Goal: Contribute content

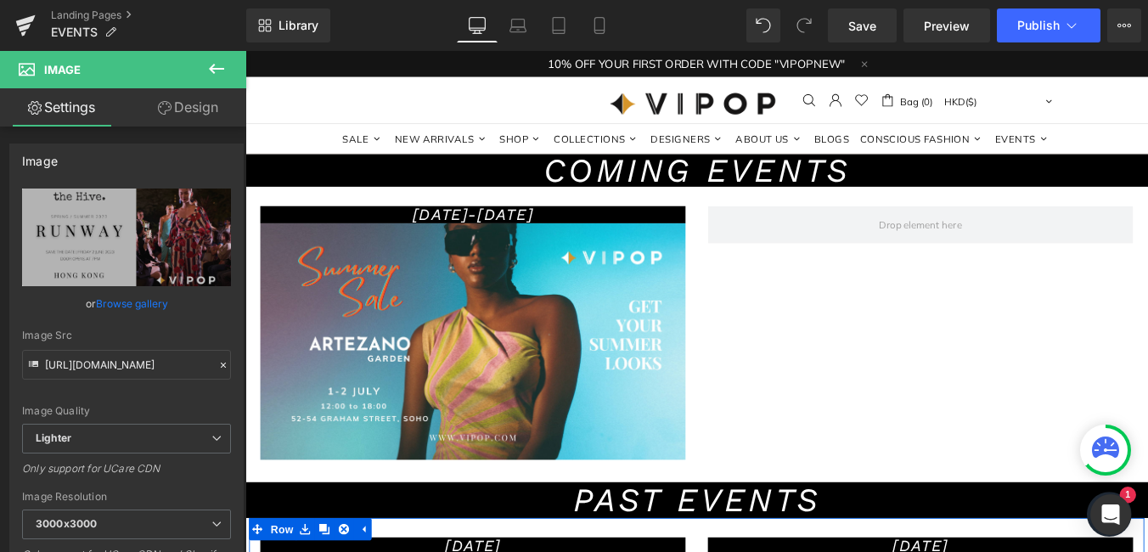
drag, startPoint x: 245, startPoint y: 51, endPoint x: 471, endPoint y: 310, distance: 343.7
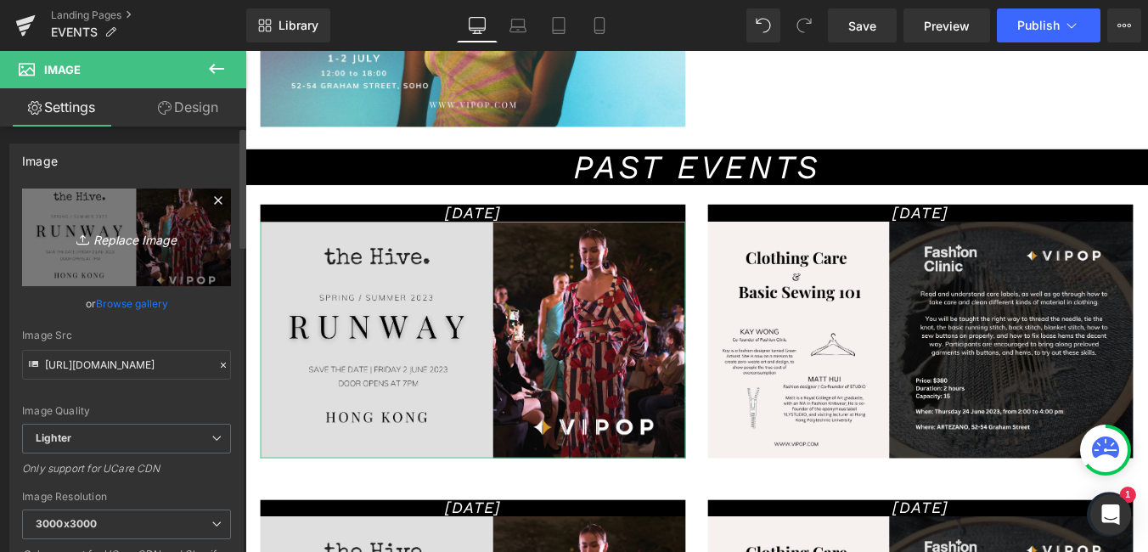
click at [120, 231] on icon "Replace Image" at bounding box center [127, 237] width 136 height 21
type input "C:\fakepath\Diseño sin título (17).png"
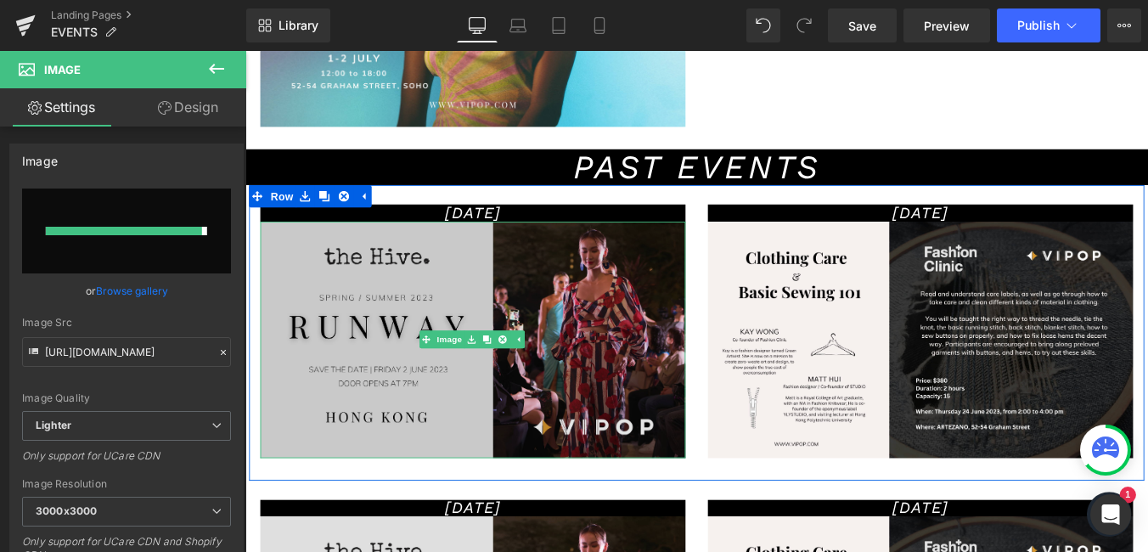
type input "[URL][DOMAIN_NAME]"
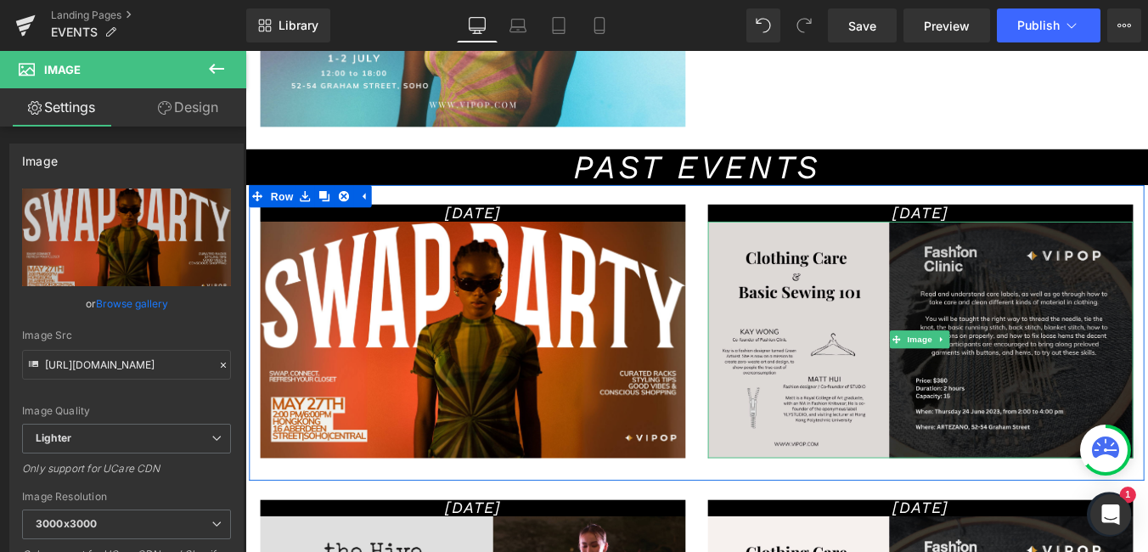
click at [809, 300] on img at bounding box center [1014, 379] width 484 height 269
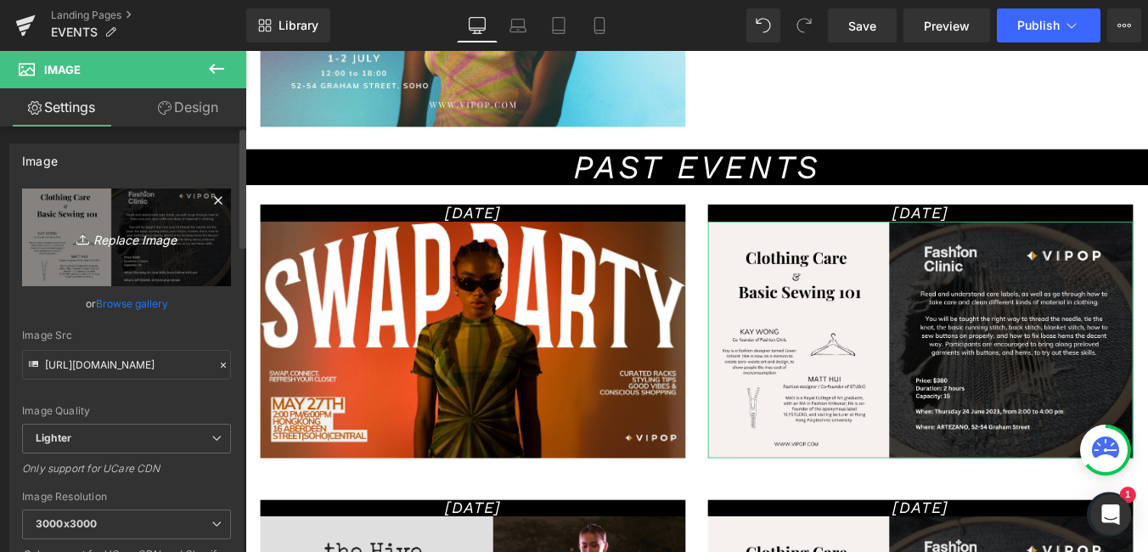
click at [121, 235] on icon "Replace Image" at bounding box center [127, 237] width 136 height 21
type input "C:\fakepath\Diseño sin título (17).png"
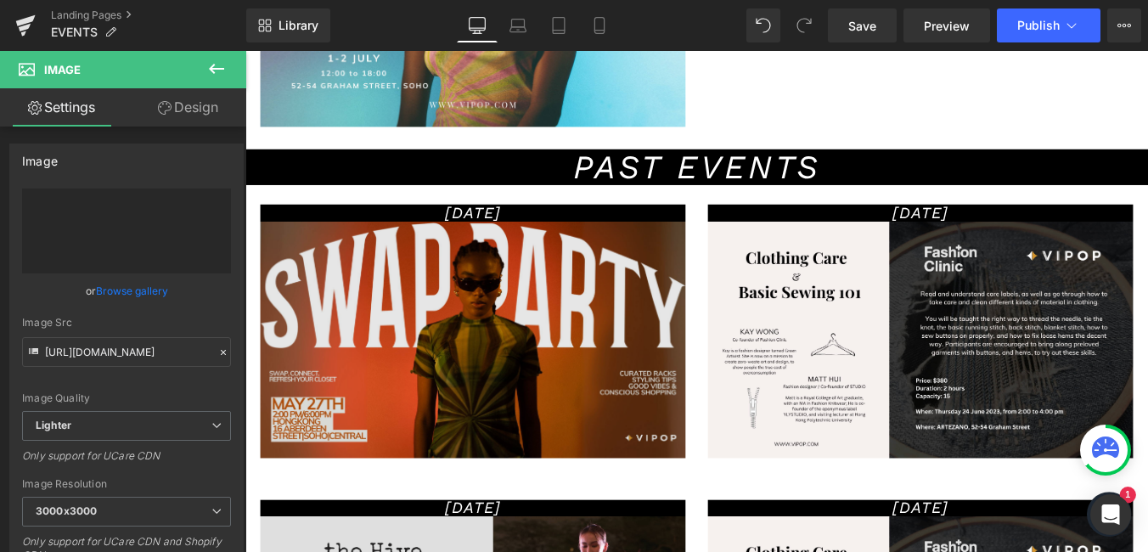
type input "[URL][DOMAIN_NAME]"
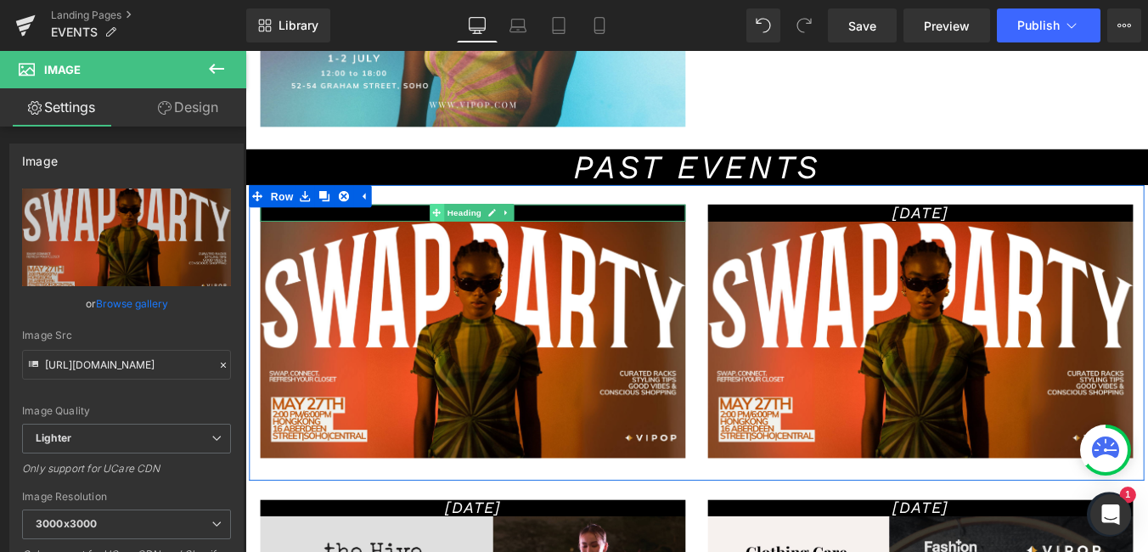
click at [454, 240] on span at bounding box center [463, 235] width 18 height 20
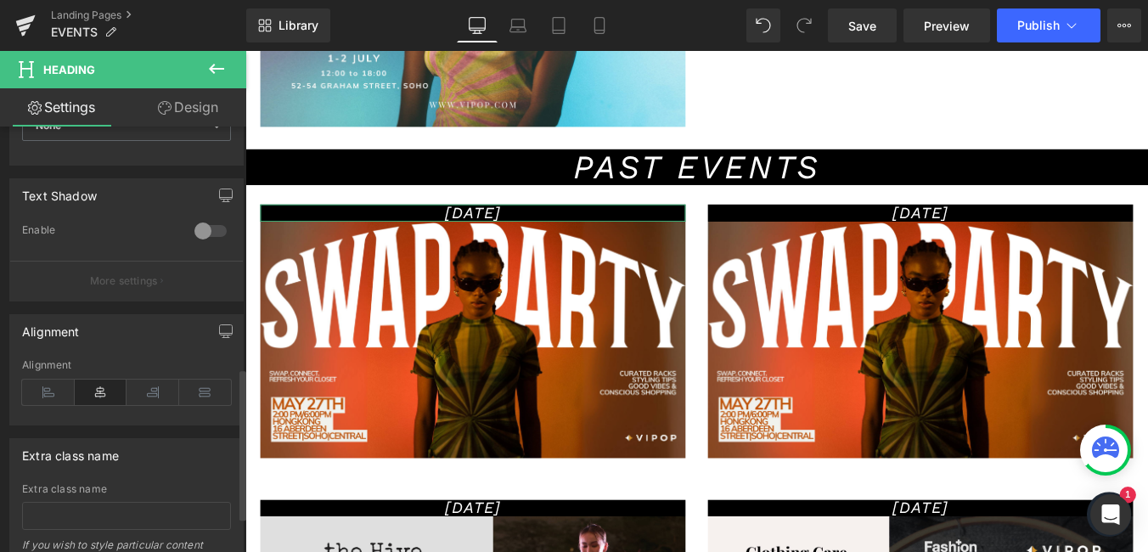
scroll to position [780, 0]
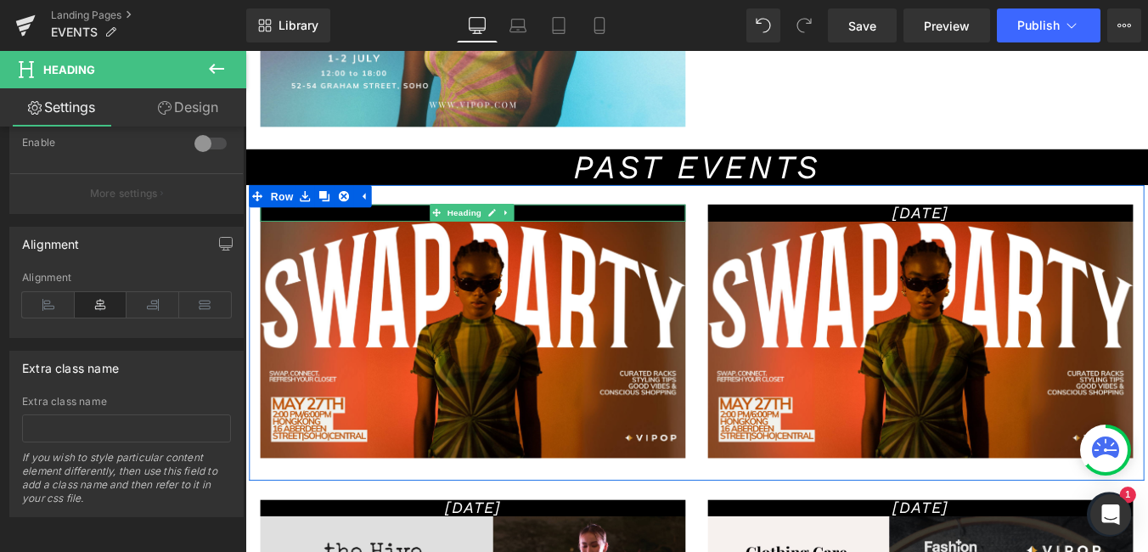
click at [487, 244] on span "Heading" at bounding box center [494, 235] width 46 height 20
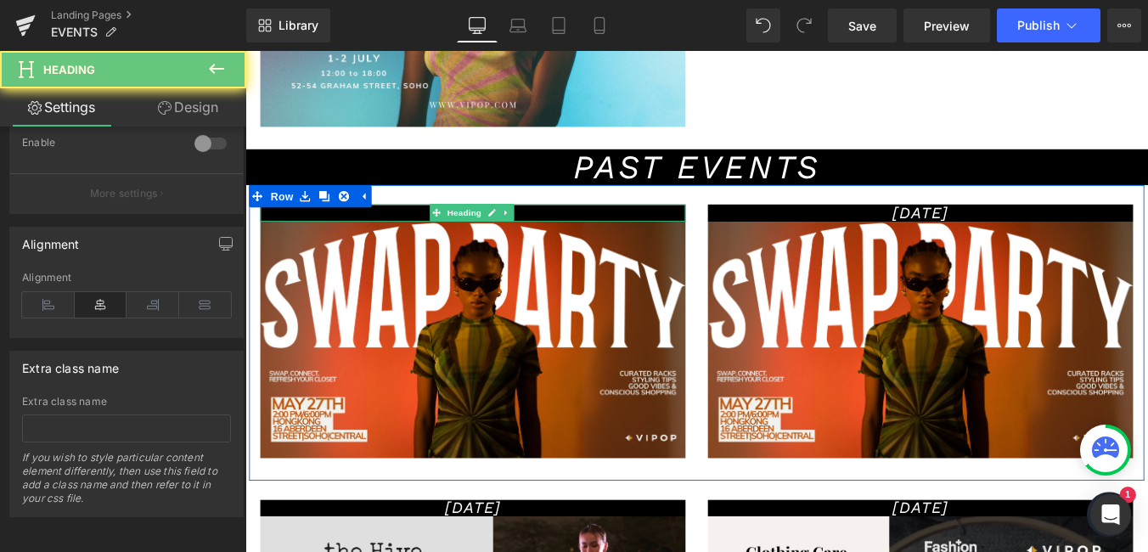
click at [562, 239] on h1 "[DATE]" at bounding box center [504, 236] width 484 height 20
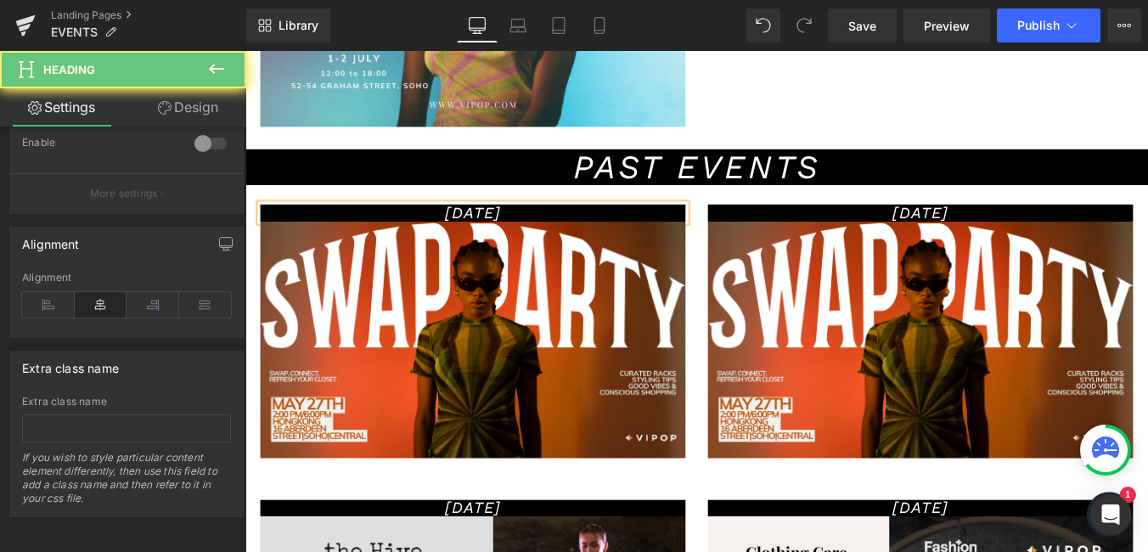
click at [562, 239] on h1 "[DATE]" at bounding box center [504, 236] width 484 height 20
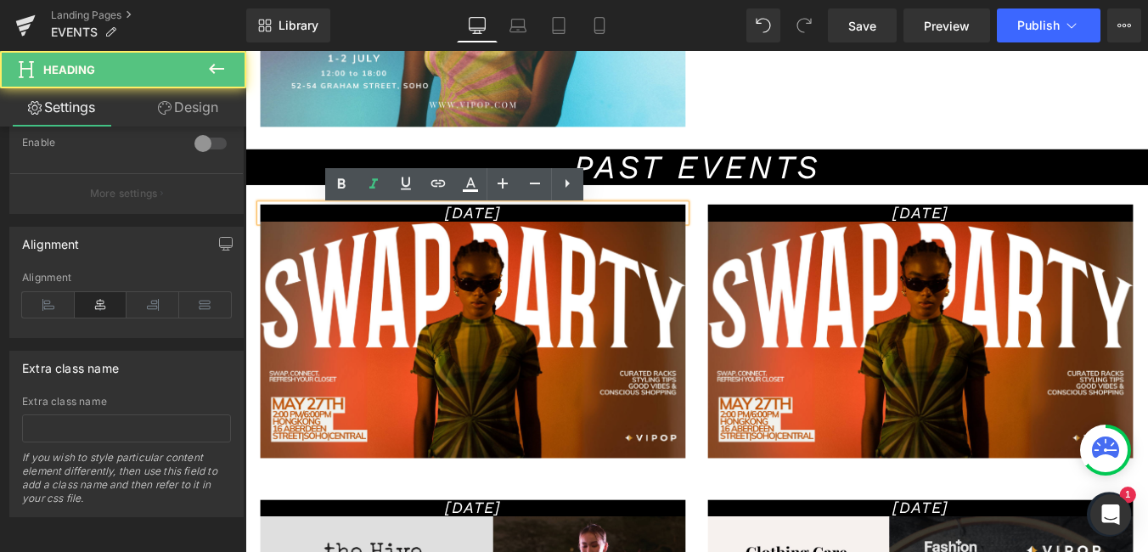
click at [562, 239] on h1 "[DATE]" at bounding box center [504, 236] width 484 height 20
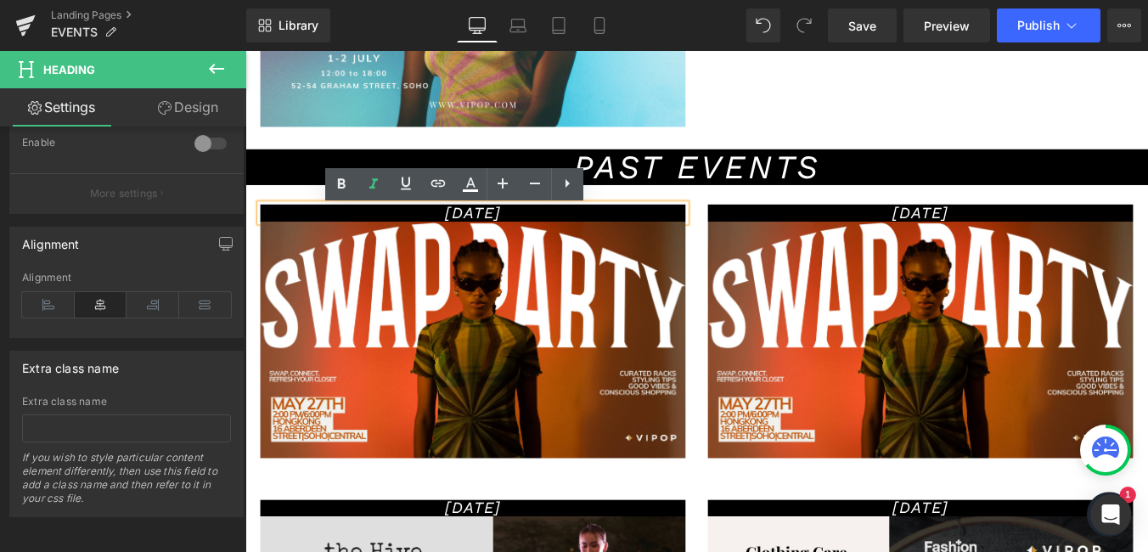
click at [575, 239] on h1 "[DATE]" at bounding box center [504, 236] width 484 height 20
drag, startPoint x: 569, startPoint y: 240, endPoint x: 559, endPoint y: 244, distance: 10.7
click at [559, 244] on h1 "[DATE]" at bounding box center [504, 236] width 484 height 20
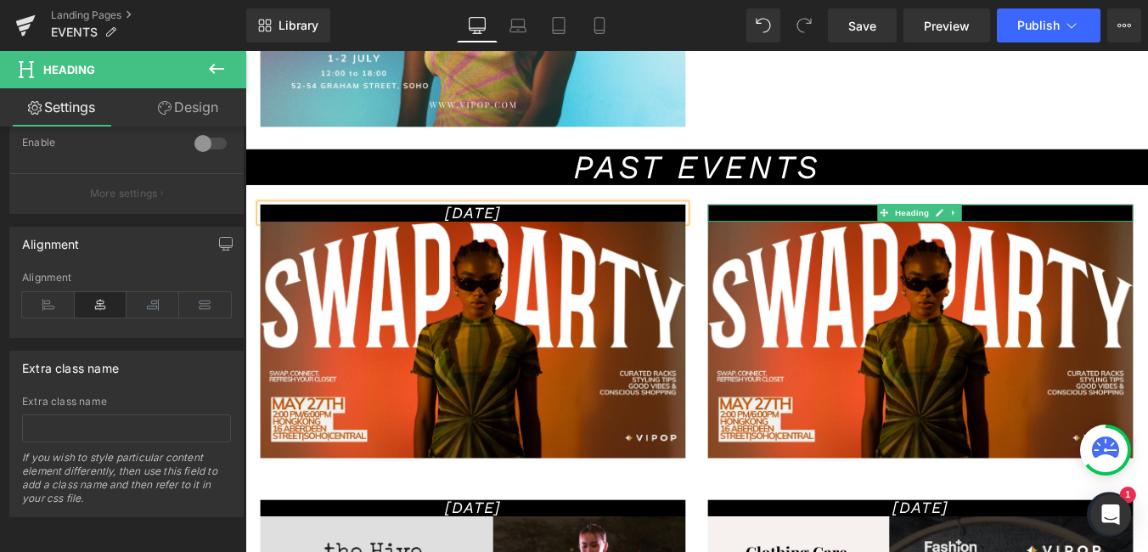
drag, startPoint x: 1060, startPoint y: 239, endPoint x: 1069, endPoint y: 239, distance: 9.3
click at [1060, 239] on h1 "[DATE]" at bounding box center [1014, 236] width 484 height 20
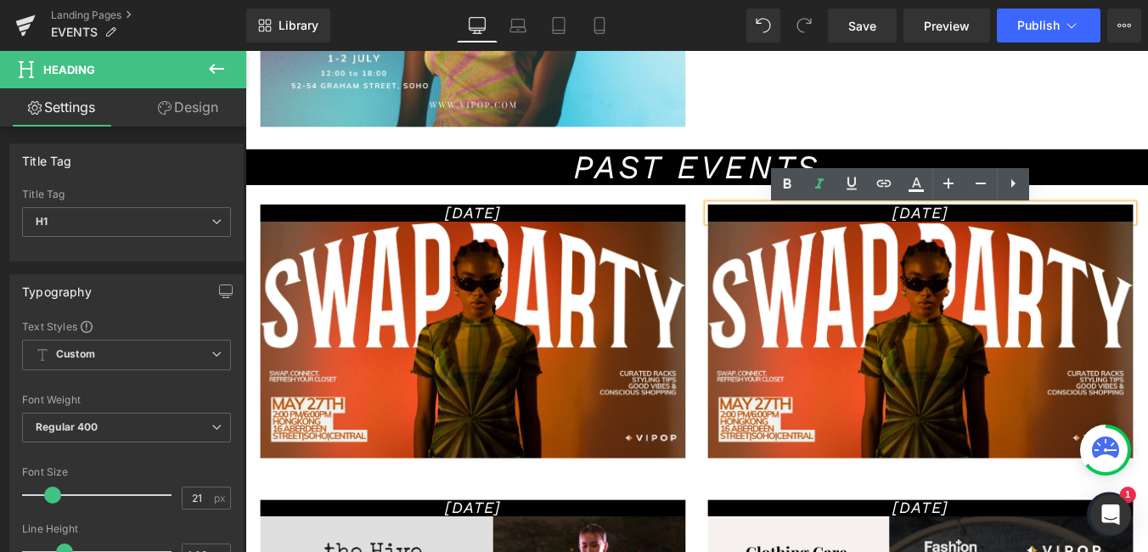
click at [1075, 237] on h1 "[DATE]" at bounding box center [1014, 236] width 484 height 20
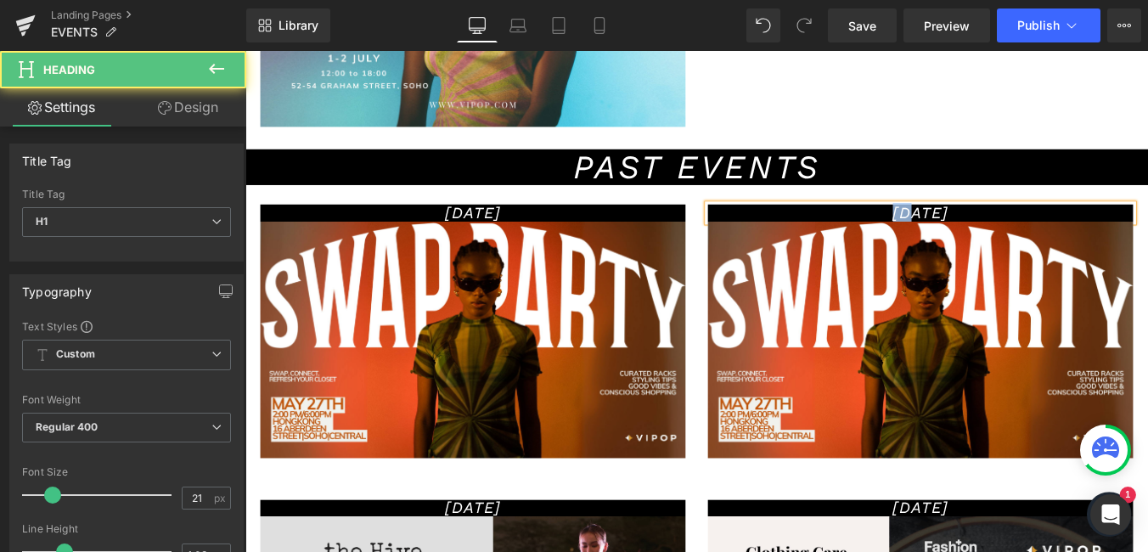
drag, startPoint x: 949, startPoint y: 236, endPoint x: 936, endPoint y: 235, distance: 13.6
click at [936, 235] on h1 "[DATE]" at bounding box center [1014, 236] width 484 height 20
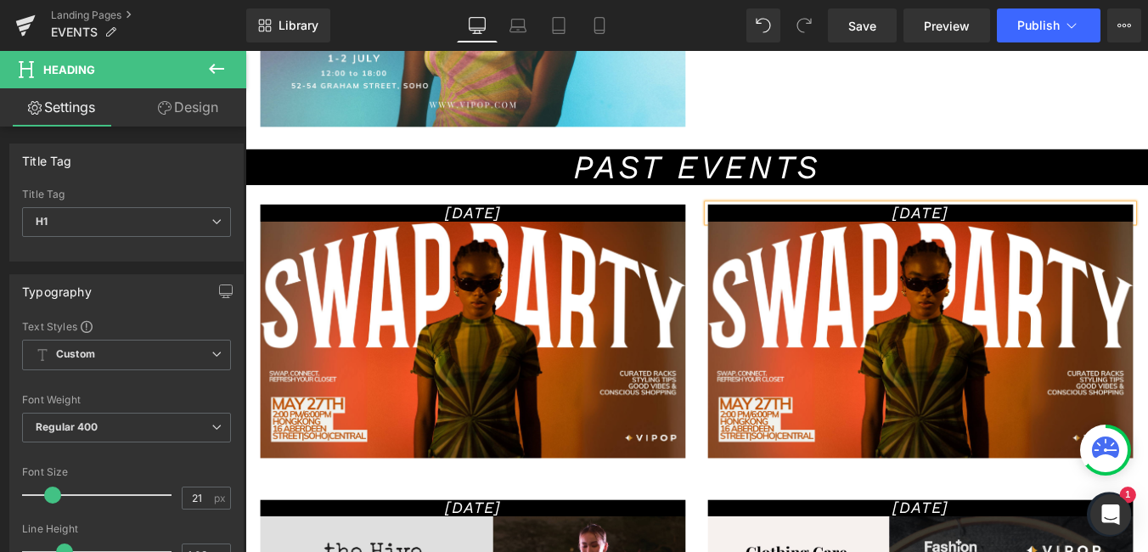
drag, startPoint x: 981, startPoint y: 244, endPoint x: 1023, endPoint y: 245, distance: 42.5
click at [1023, 245] on h1 "[DATE]" at bounding box center [1014, 236] width 484 height 20
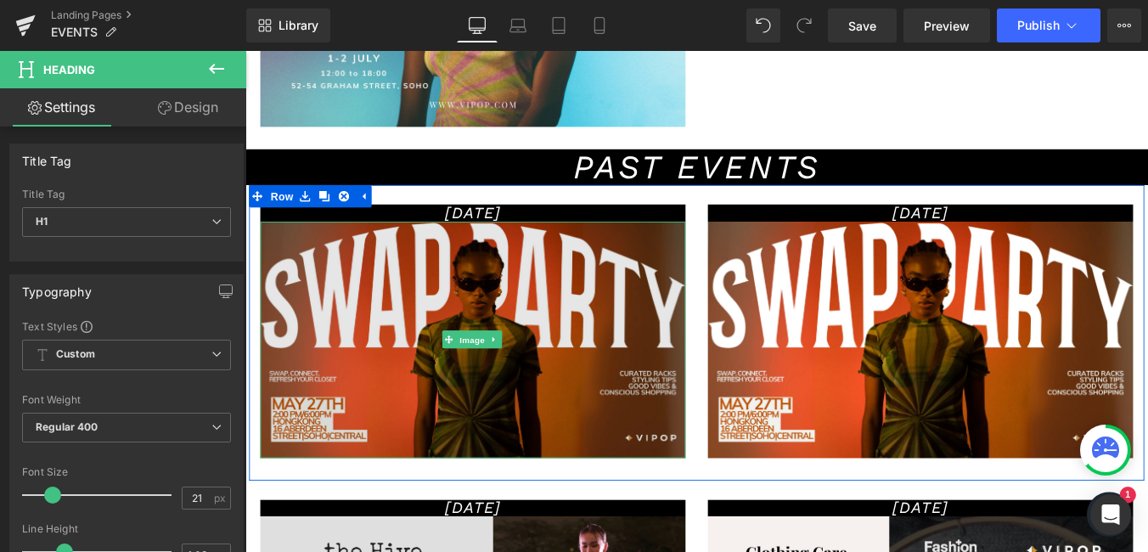
click at [460, 375] on div "Image" at bounding box center [504, 379] width 484 height 269
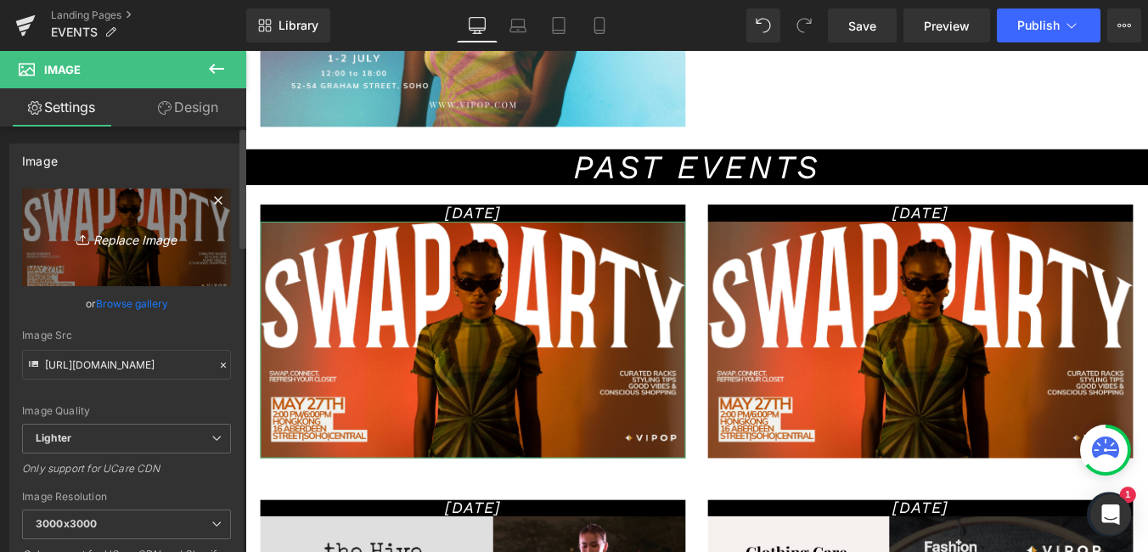
click at [105, 238] on icon "Replace Image" at bounding box center [127, 237] width 136 height 21
click at [139, 244] on icon "Replace Image" at bounding box center [127, 237] width 136 height 21
type input "C:\fakepath\Diseño sin título (18).png"
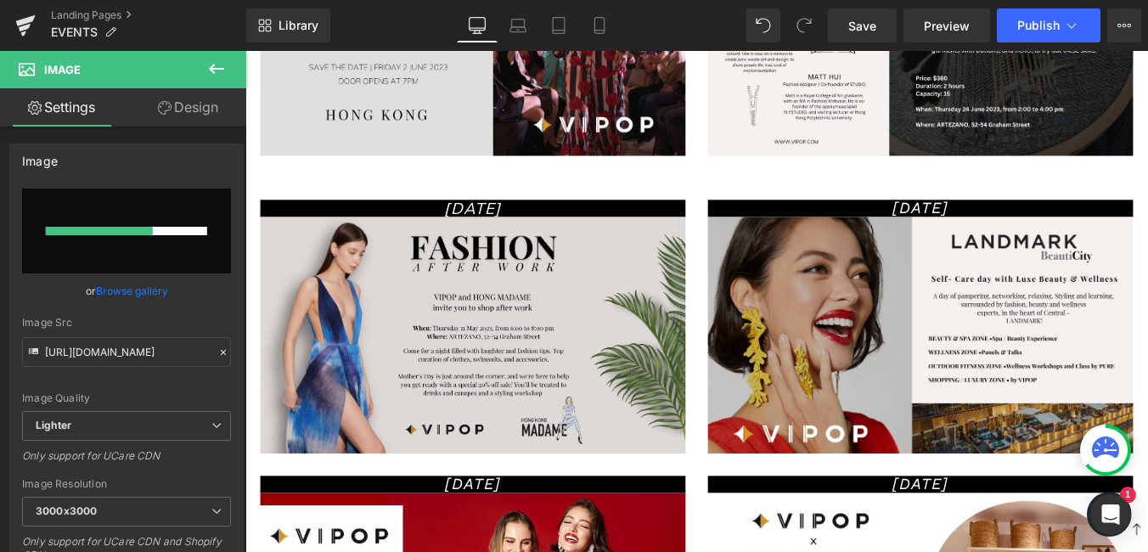
scroll to position [1483, 0]
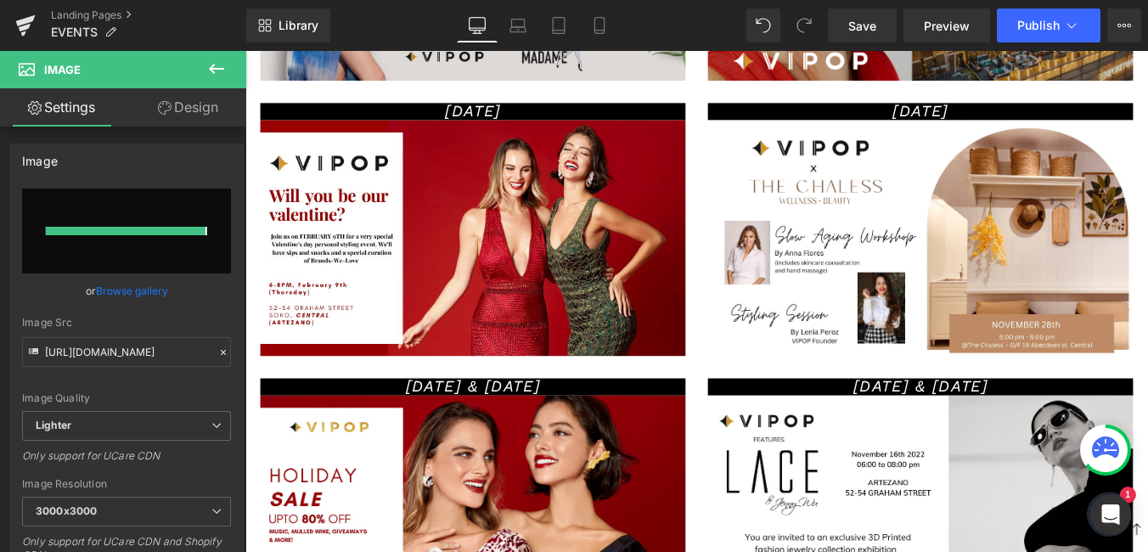
type input "[URL][DOMAIN_NAME]"
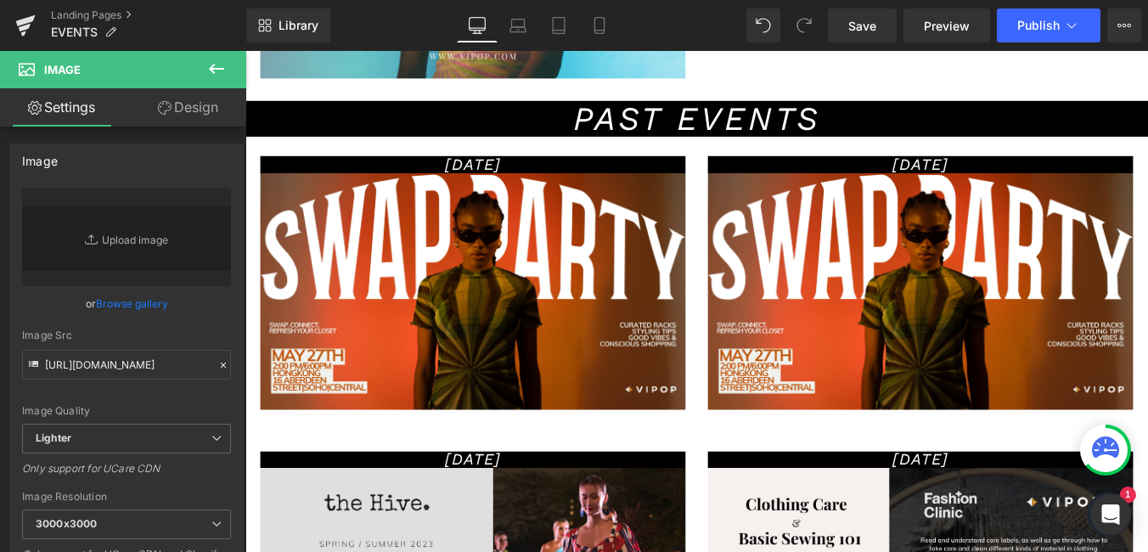
scroll to position [464, 0]
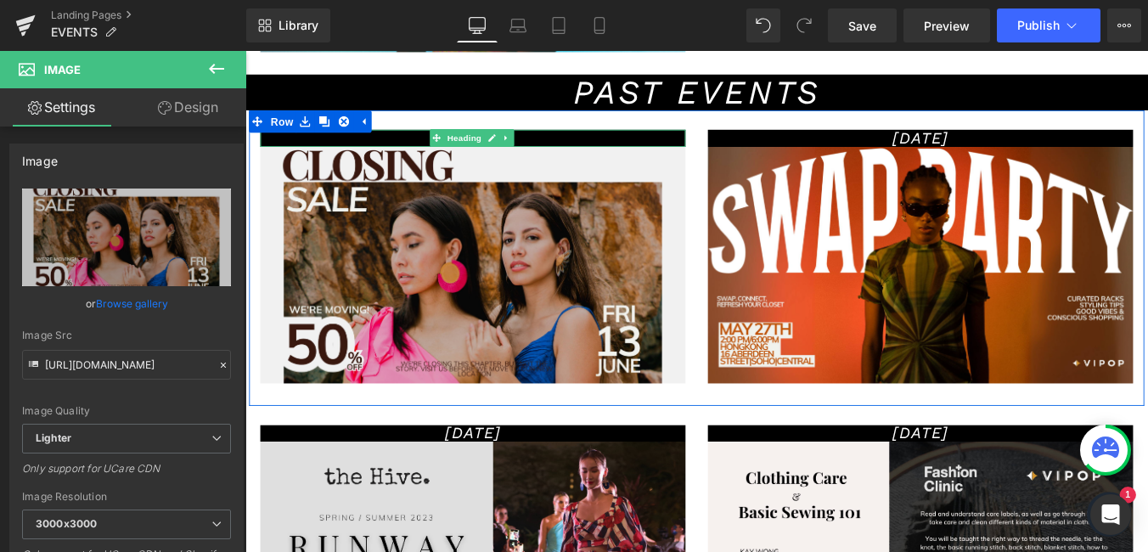
click at [437, 154] on h1 "[DATE]" at bounding box center [504, 151] width 484 height 20
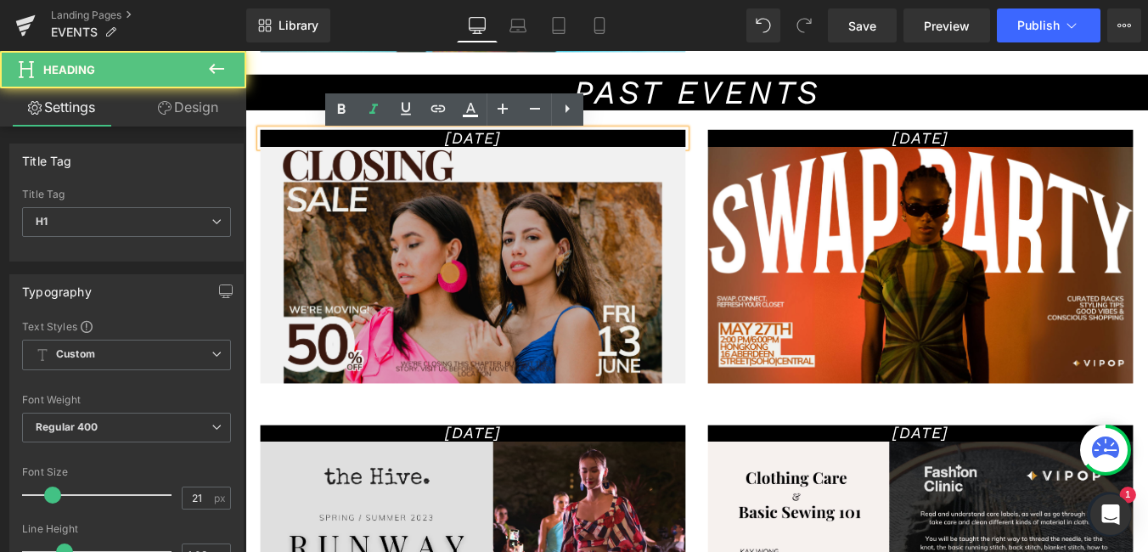
click at [433, 154] on h1 "[DATE]" at bounding box center [504, 151] width 484 height 20
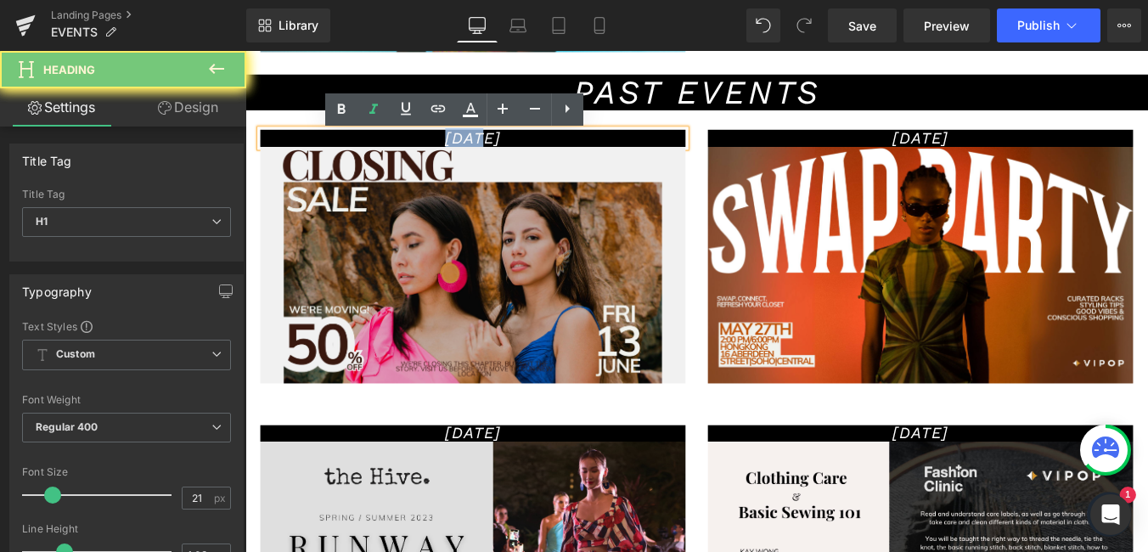
click at [433, 154] on h1 "[DATE]" at bounding box center [504, 151] width 484 height 20
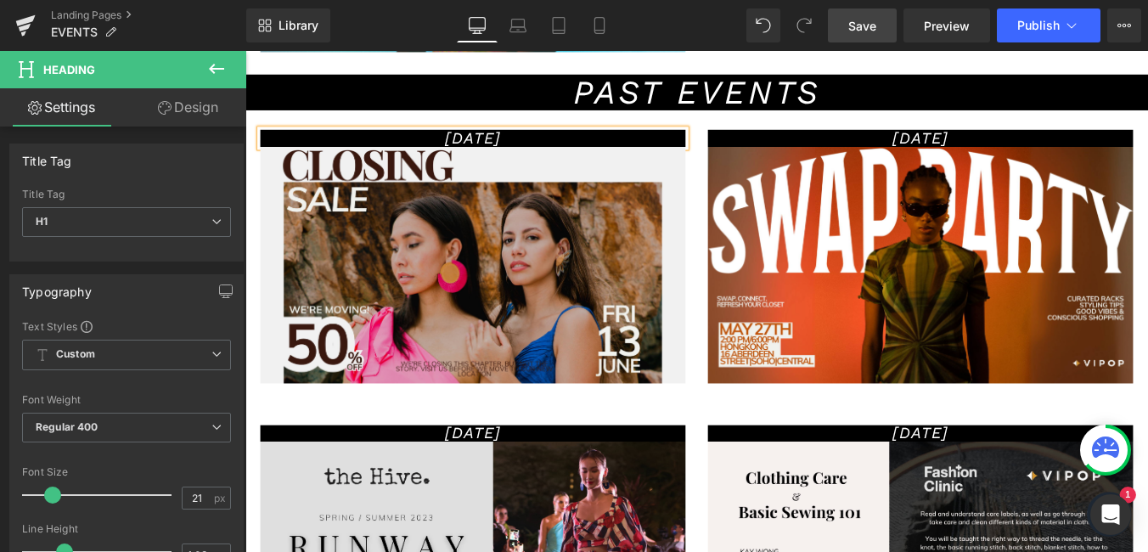
click at [844, 20] on link "Save" at bounding box center [862, 25] width 69 height 34
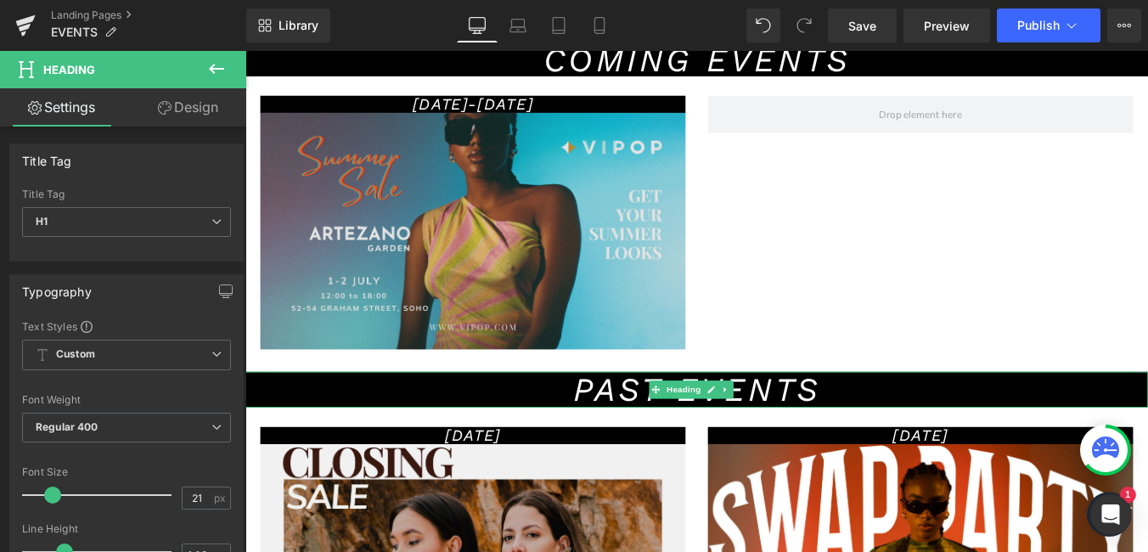
scroll to position [124, 0]
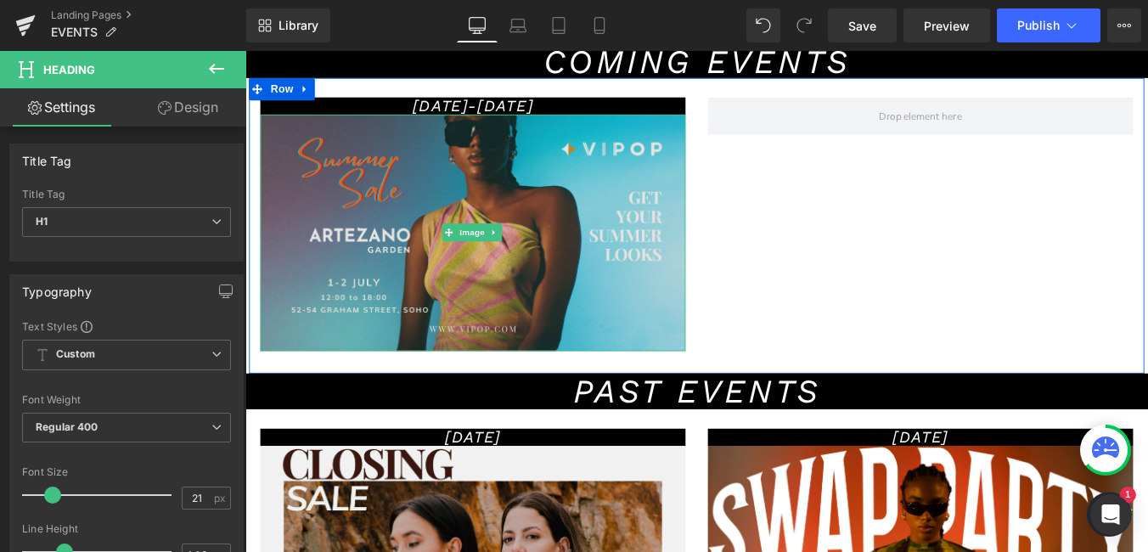
click at [461, 219] on img at bounding box center [504, 257] width 484 height 269
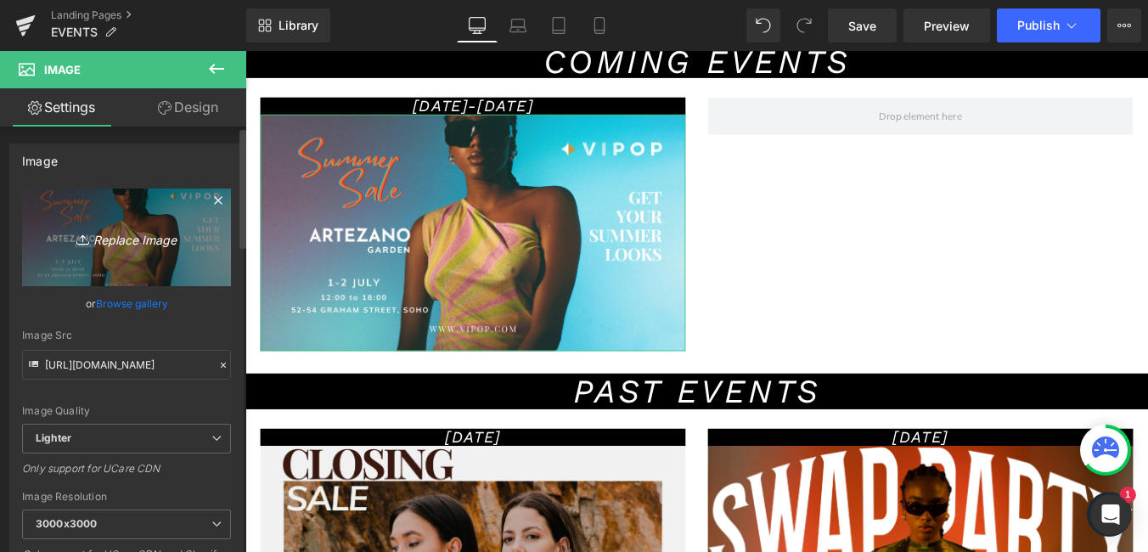
click at [115, 238] on icon "Replace Image" at bounding box center [127, 237] width 136 height 21
type input "C:\fakepath\Diseño sin título (18).png"
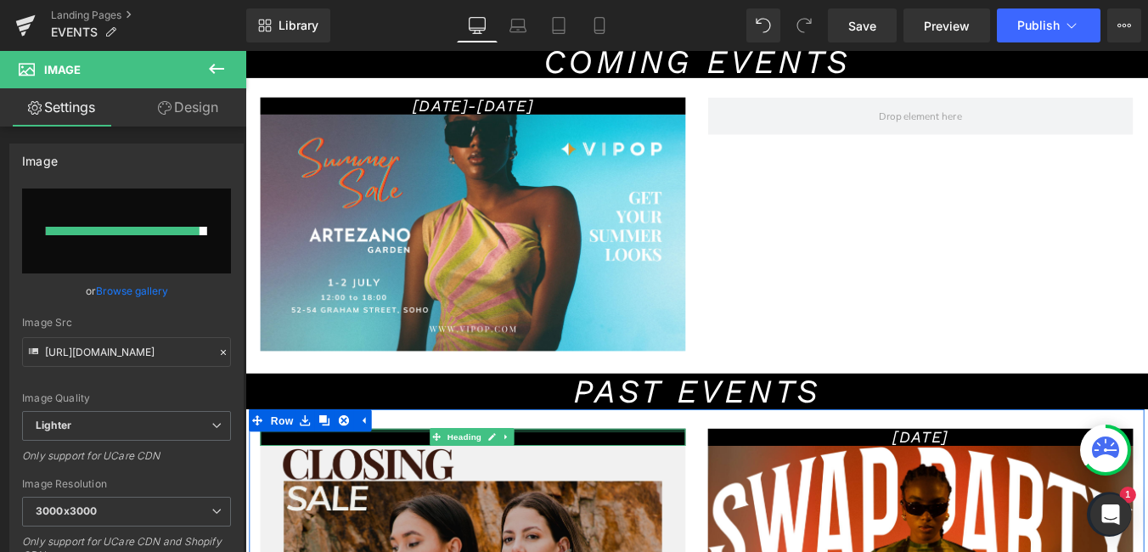
type input "[URL][DOMAIN_NAME]"
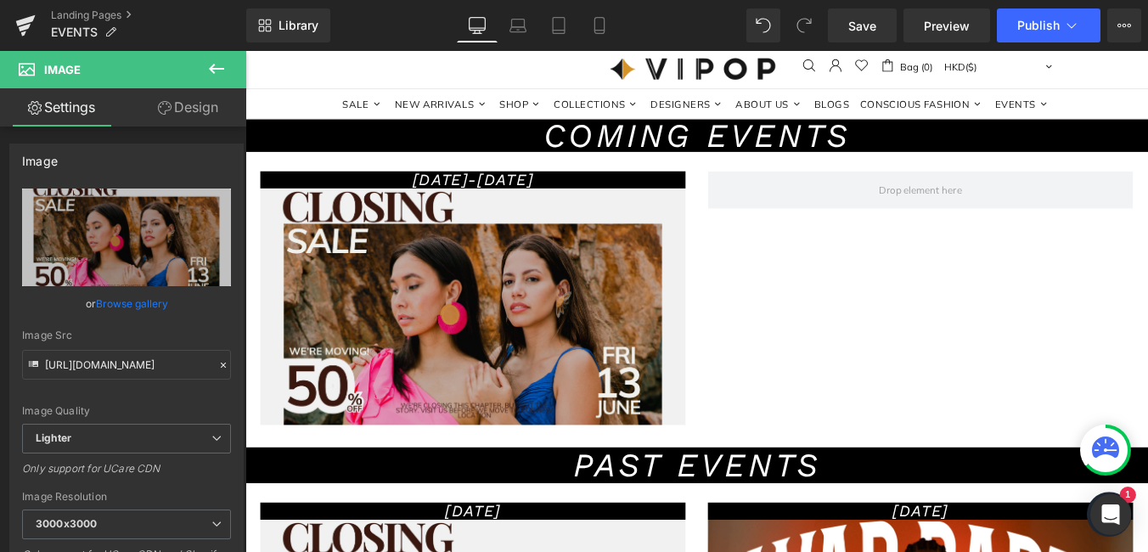
scroll to position [0, 0]
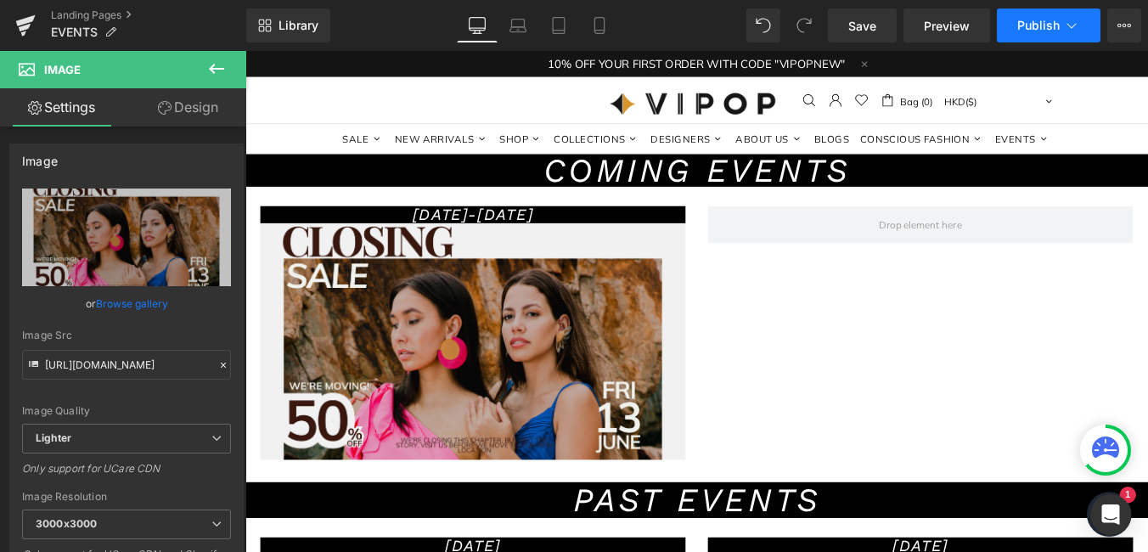
click at [1029, 29] on span "Publish" at bounding box center [1038, 26] width 42 height 14
click at [868, 28] on span "Save" at bounding box center [862, 26] width 28 height 18
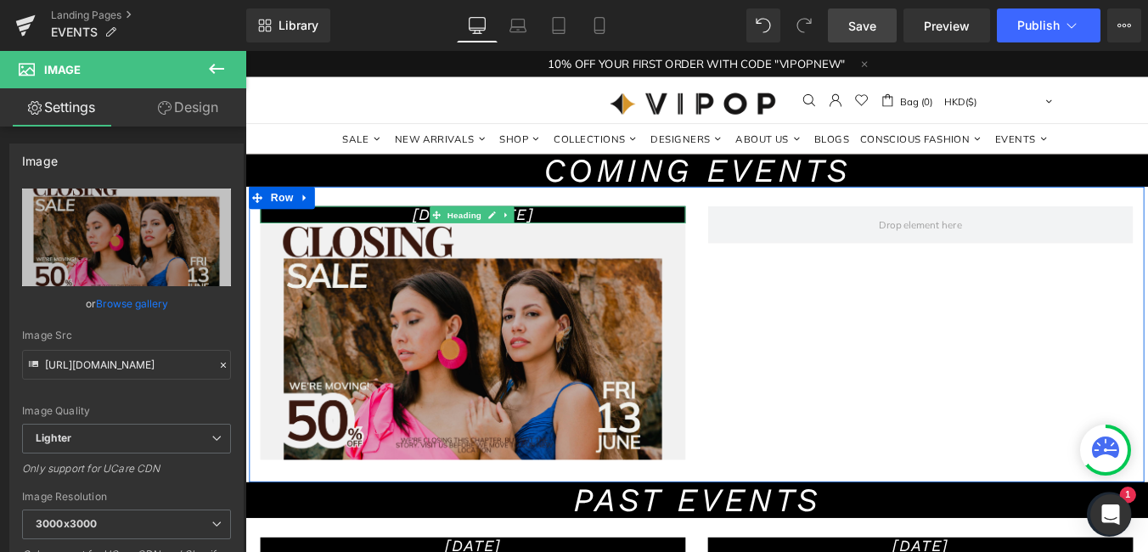
click at [471, 247] on span "Heading" at bounding box center [494, 238] width 46 height 20
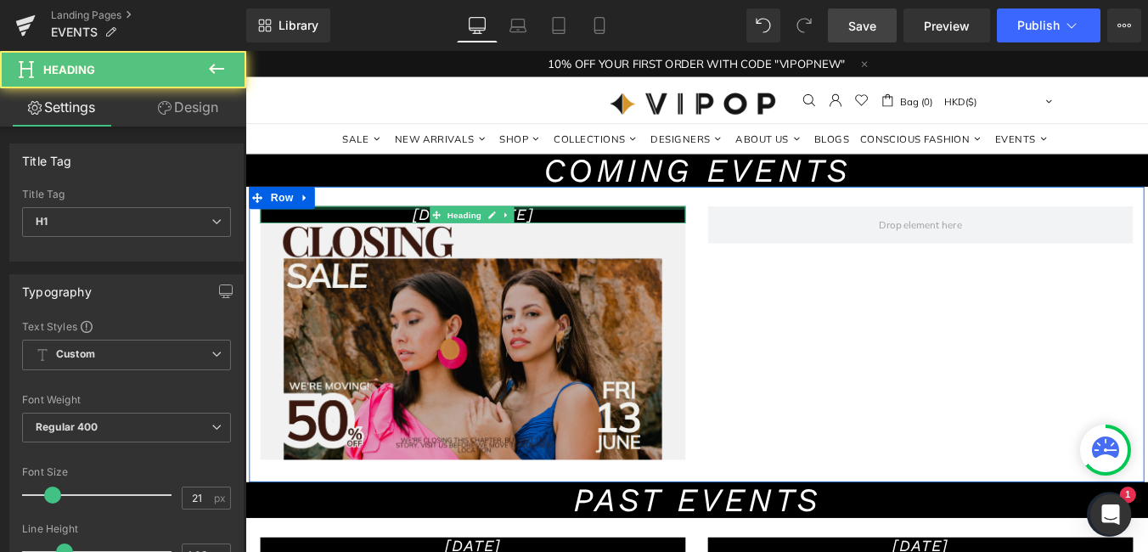
click at [432, 232] on div at bounding box center [504, 230] width 484 height 4
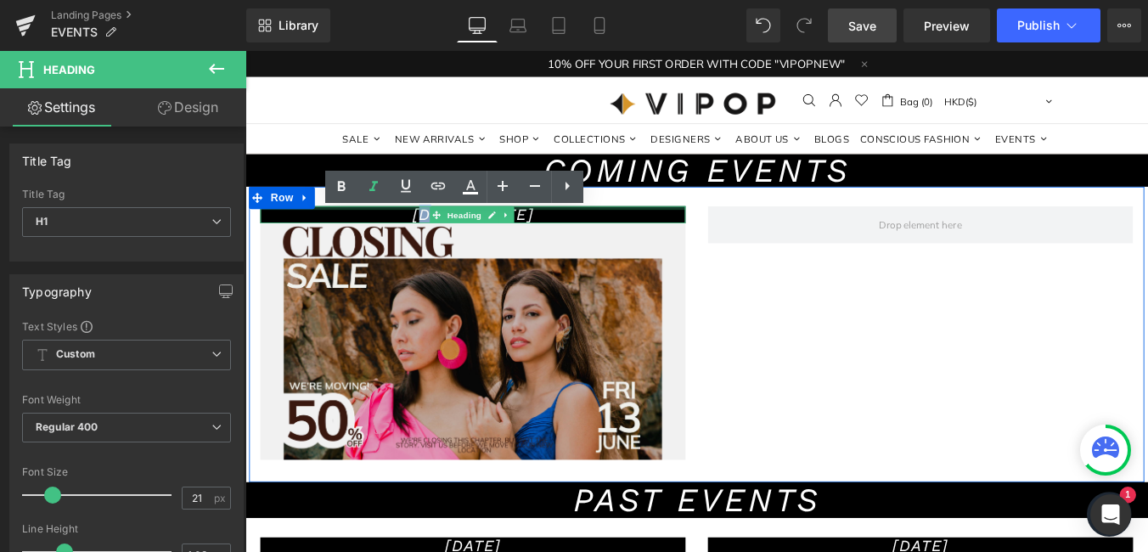
click at [432, 234] on h1 "[DATE]-[DATE]" at bounding box center [504, 238] width 484 height 20
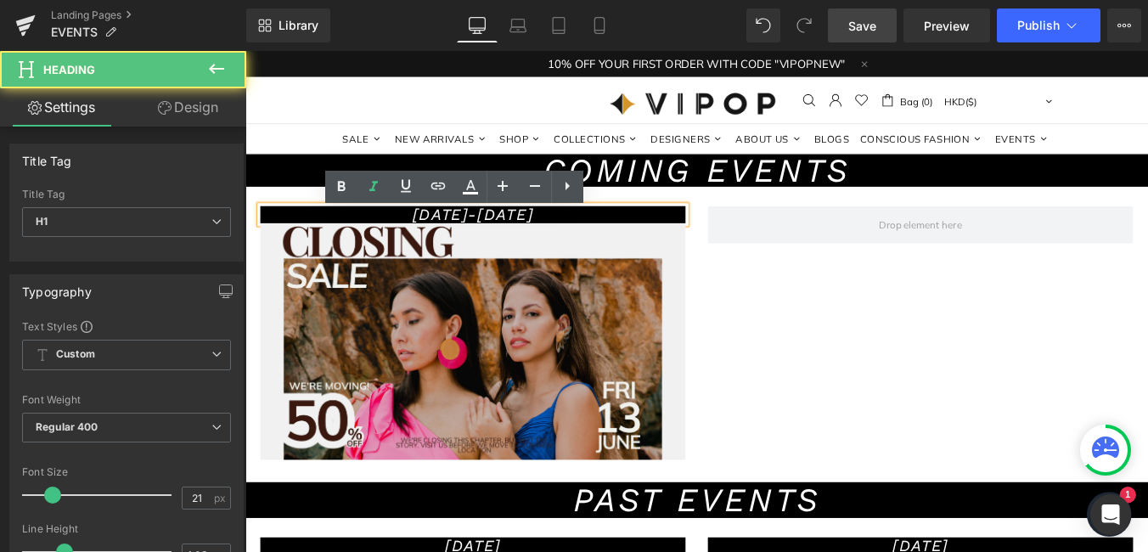
click at [448, 242] on h1 "[DATE]-[DATE]" at bounding box center [504, 238] width 484 height 20
drag, startPoint x: 473, startPoint y: 245, endPoint x: 400, endPoint y: 243, distance: 73.1
click at [400, 243] on h1 "[DATE]-[DATE]" at bounding box center [504, 238] width 484 height 20
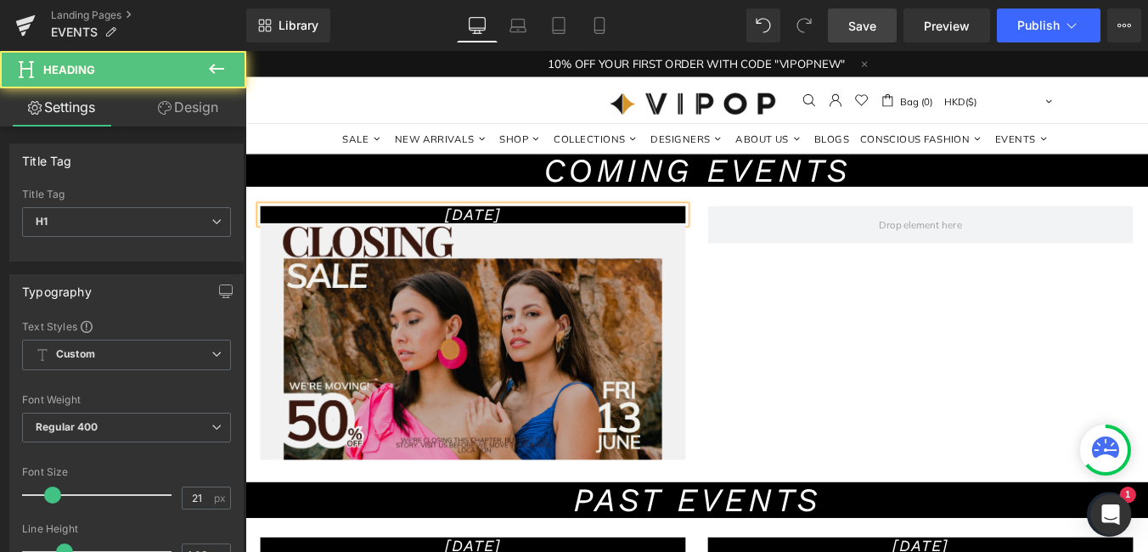
drag, startPoint x: 517, startPoint y: 237, endPoint x: 498, endPoint y: 238, distance: 18.7
click at [498, 238] on h1 "[DATE]" at bounding box center [504, 238] width 484 height 20
click at [567, 237] on h1 "[DATE]" at bounding box center [504, 238] width 484 height 20
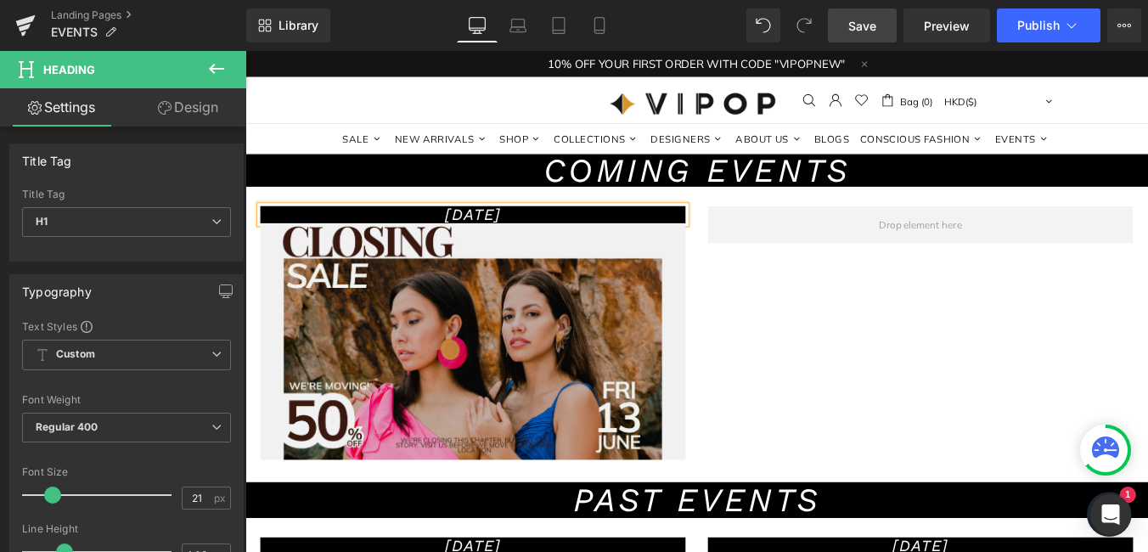
click at [862, 33] on span "Save" at bounding box center [862, 26] width 28 height 18
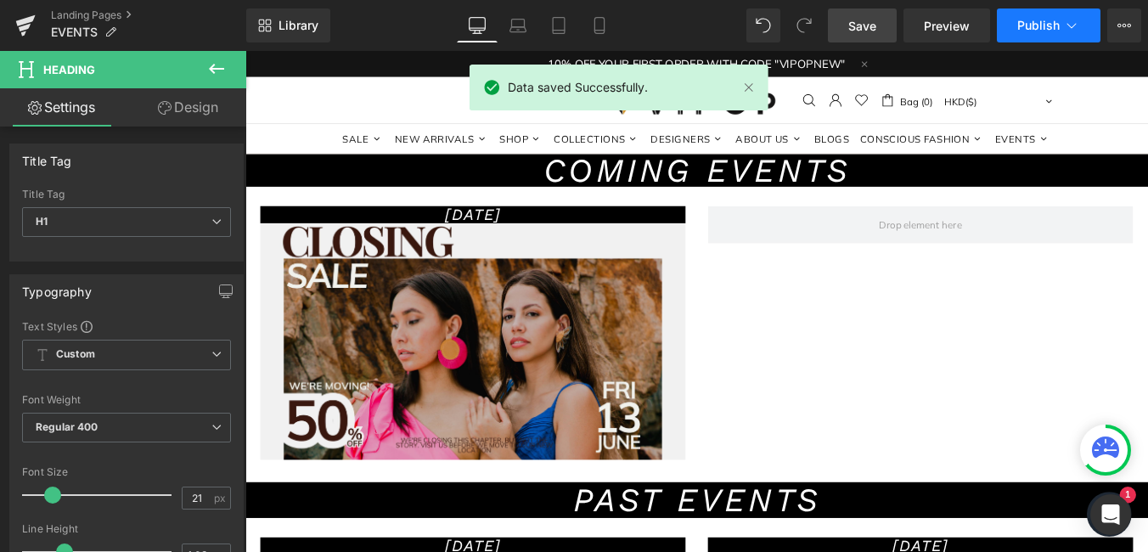
click at [1032, 31] on span "Publish" at bounding box center [1038, 26] width 42 height 14
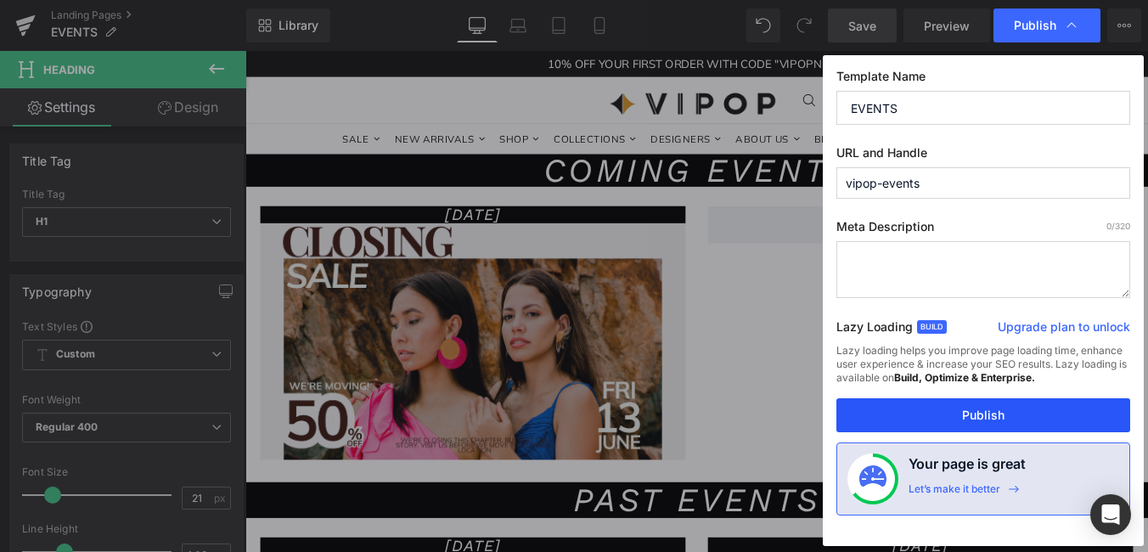
click at [977, 422] on button "Publish" at bounding box center [983, 415] width 294 height 34
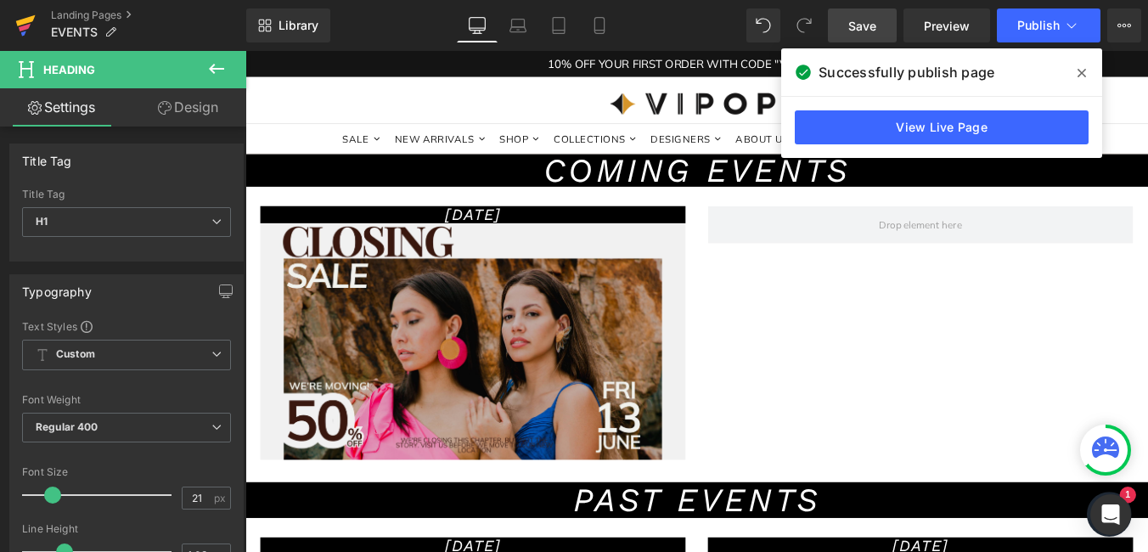
click at [42, 21] on link at bounding box center [25, 25] width 51 height 51
